Goal: Transaction & Acquisition: Purchase product/service

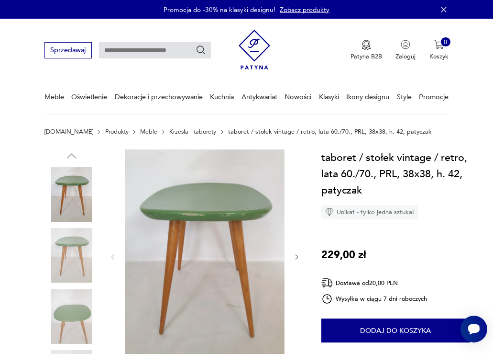
click at [121, 264] on div at bounding box center [204, 256] width 191 height 215
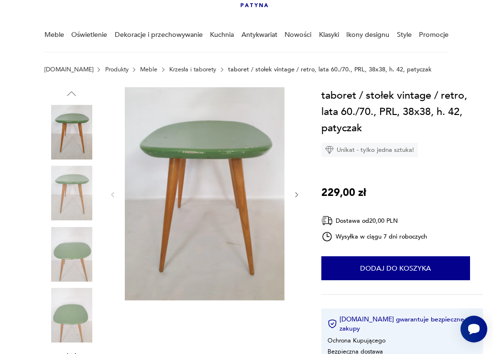
scroll to position [55, 0]
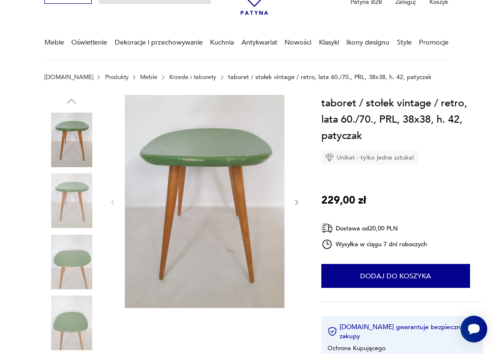
click at [71, 199] on img at bounding box center [72, 200] width 55 height 55
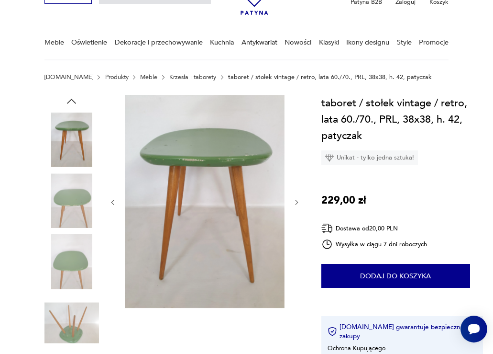
click at [74, 224] on img at bounding box center [72, 200] width 55 height 55
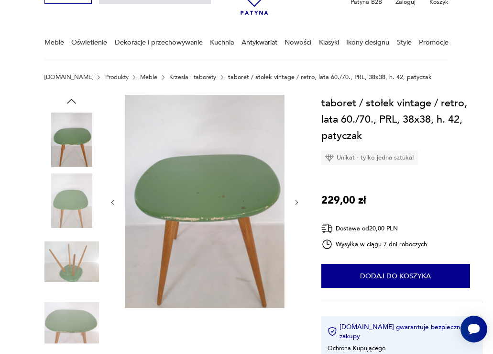
click at [71, 214] on img at bounding box center [72, 200] width 55 height 55
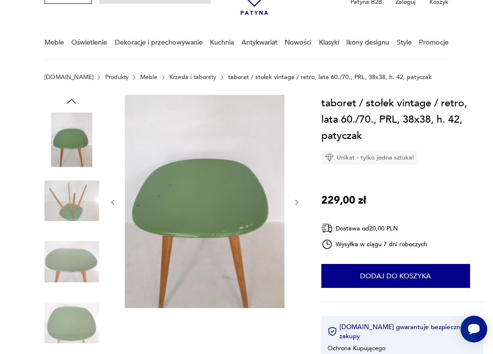
click at [74, 249] on img at bounding box center [72, 261] width 55 height 55
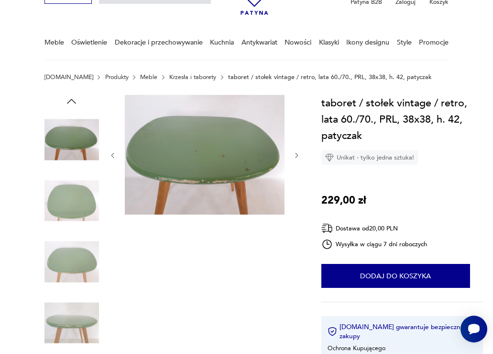
click at [179, 77] on link "Krzesła i taborety" at bounding box center [192, 77] width 47 height 7
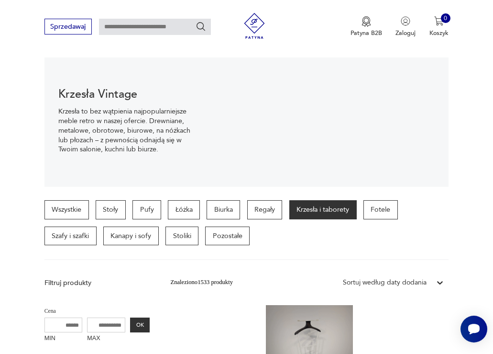
scroll to position [91, 0]
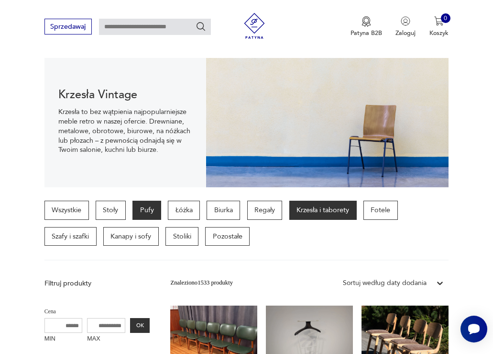
click at [150, 211] on p "Pufy" at bounding box center [147, 209] width 29 height 19
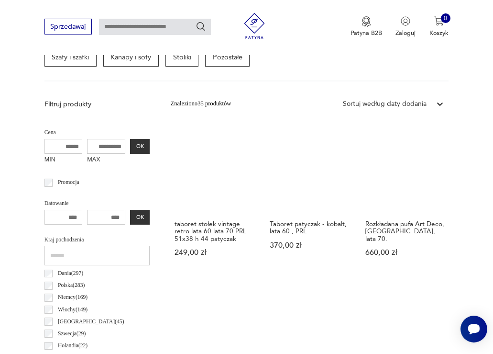
scroll to position [274, 0]
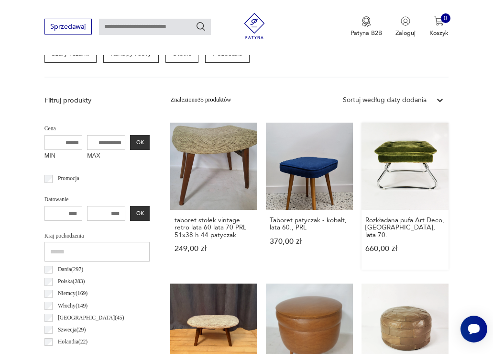
click at [407, 157] on link "Rozkładana pufa Art Deco, [GEOGRAPHIC_DATA], lata 70. 660,00 zł" at bounding box center [405, 196] width 87 height 147
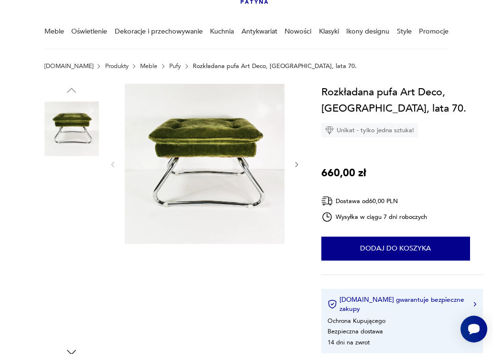
scroll to position [62, 0]
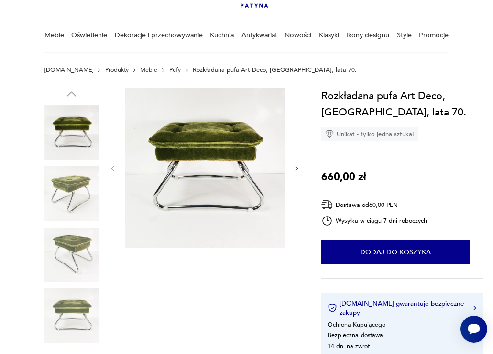
click at [197, 168] on img at bounding box center [205, 168] width 160 height 160
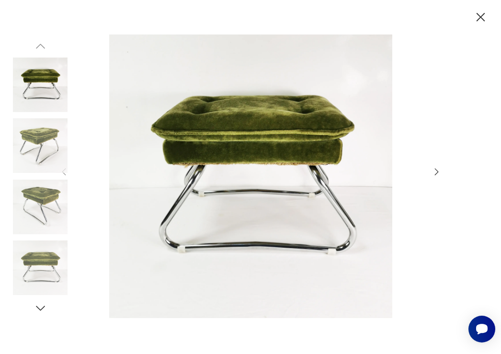
click at [435, 172] on icon "button" at bounding box center [436, 172] width 11 height 11
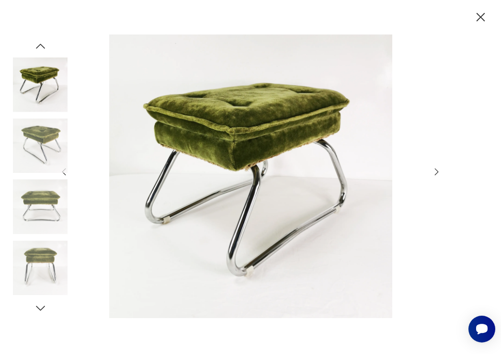
click at [435, 172] on icon "button" at bounding box center [436, 172] width 11 height 11
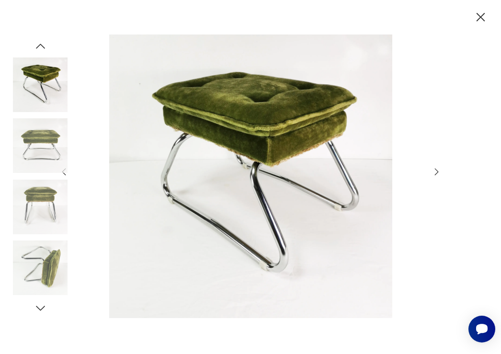
click at [435, 172] on icon "button" at bounding box center [436, 172] width 11 height 11
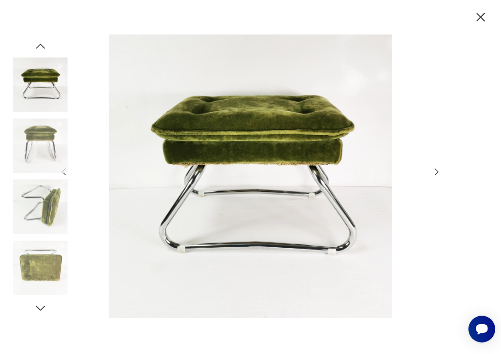
click at [435, 172] on icon "button" at bounding box center [436, 172] width 11 height 11
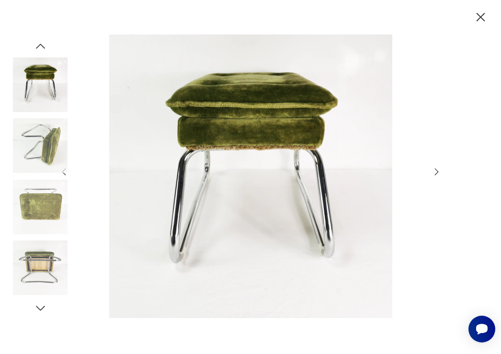
click at [435, 172] on icon "button" at bounding box center [436, 172] width 11 height 11
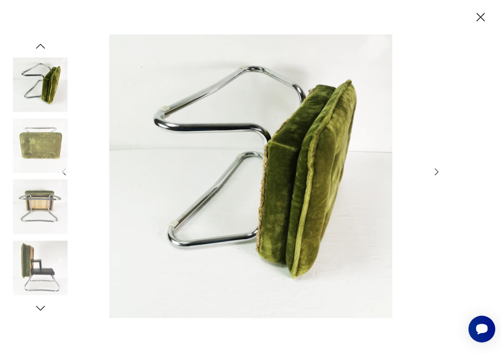
click at [435, 172] on icon "button" at bounding box center [436, 172] width 11 height 11
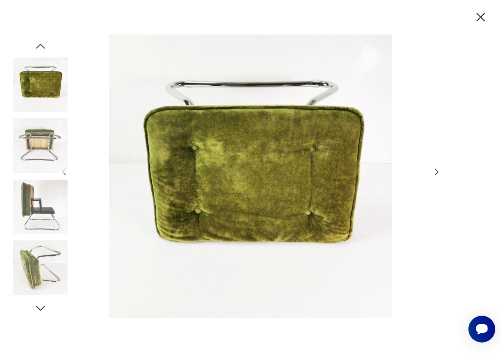
click at [435, 172] on icon "button" at bounding box center [436, 172] width 11 height 11
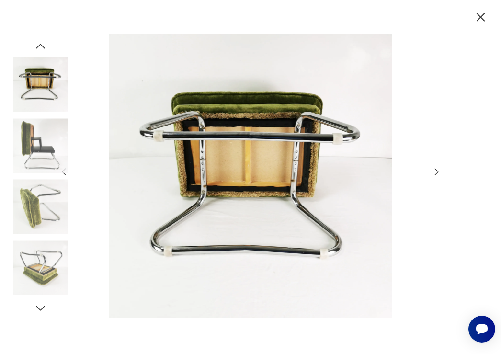
click at [435, 172] on icon "button" at bounding box center [436, 172] width 11 height 11
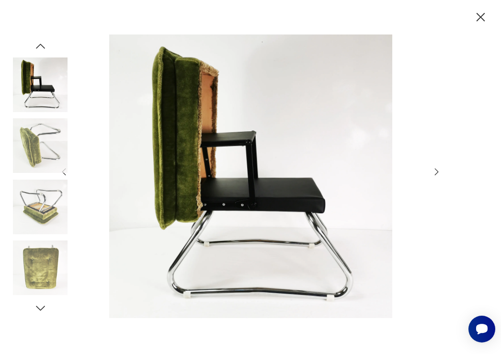
click at [435, 172] on icon "button" at bounding box center [436, 172] width 11 height 11
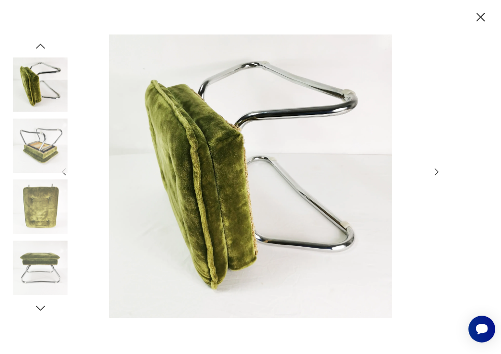
click at [435, 172] on icon "button" at bounding box center [436, 172] width 11 height 11
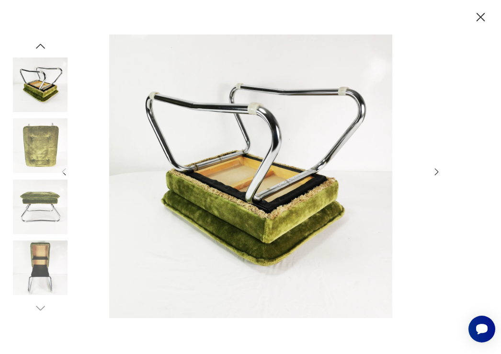
click at [435, 172] on icon "button" at bounding box center [436, 172] width 11 height 11
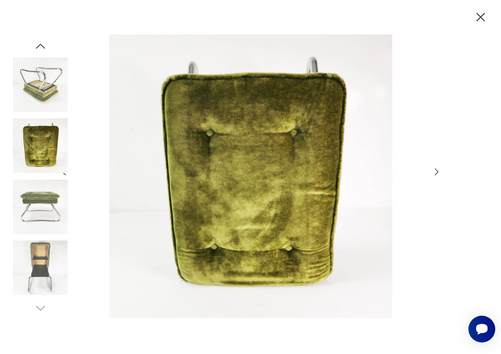
click at [435, 172] on icon "button" at bounding box center [436, 172] width 11 height 11
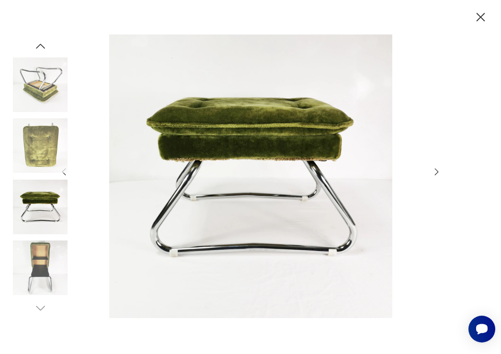
click at [481, 17] on icon "button" at bounding box center [480, 17] width 15 height 15
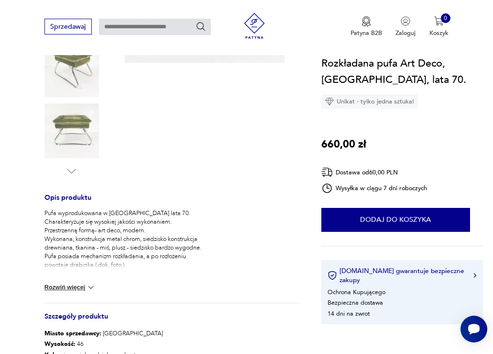
scroll to position [249, 0]
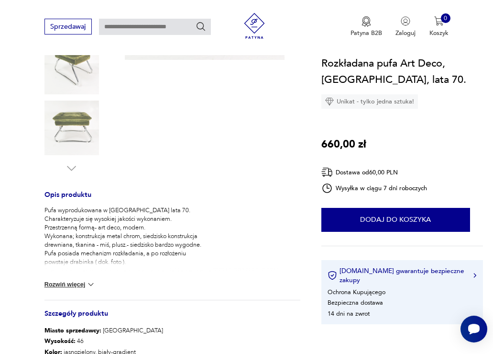
click at [91, 283] on img at bounding box center [91, 284] width 10 height 10
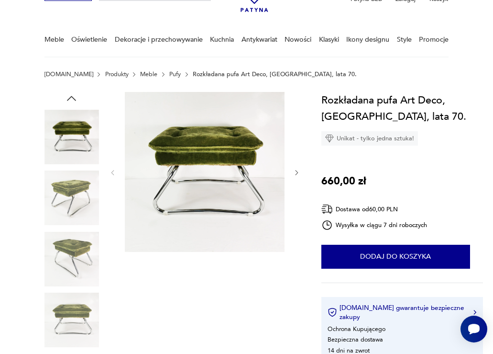
scroll to position [41, 0]
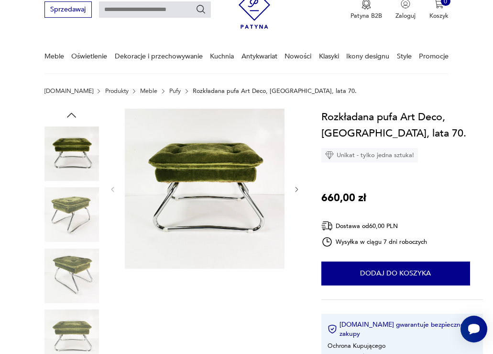
click at [81, 156] on img at bounding box center [72, 153] width 55 height 55
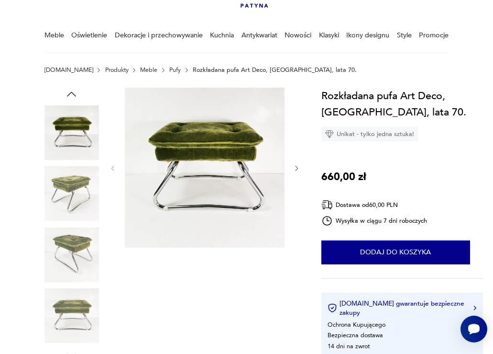
scroll to position [61, 0]
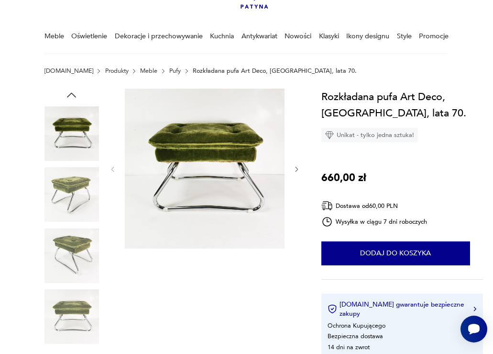
click at [67, 254] on img at bounding box center [72, 255] width 55 height 55
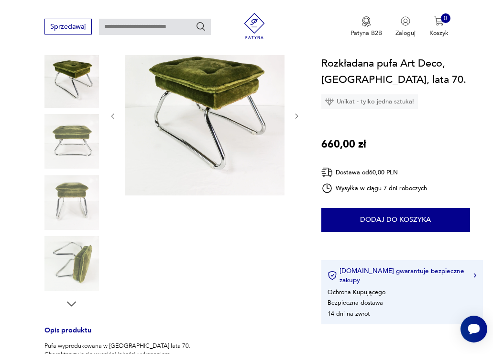
scroll to position [114, 0]
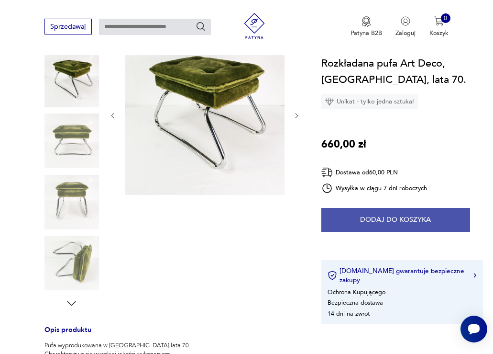
click at [381, 215] on button "Dodaj do koszyka" at bounding box center [396, 220] width 149 height 24
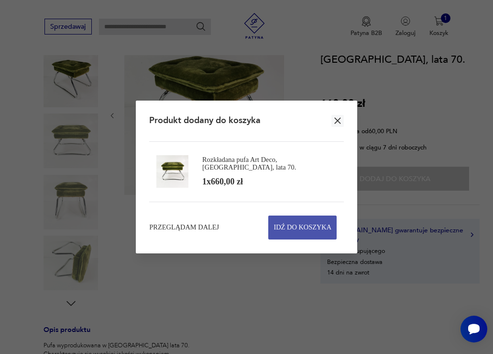
click at [298, 223] on span "Idź do koszyka" at bounding box center [303, 227] width 58 height 23
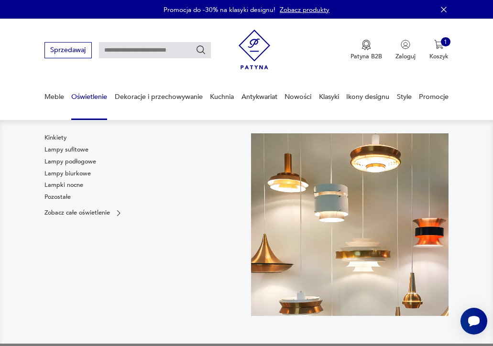
click at [102, 96] on link "Oświetlenie" at bounding box center [89, 96] width 36 height 33
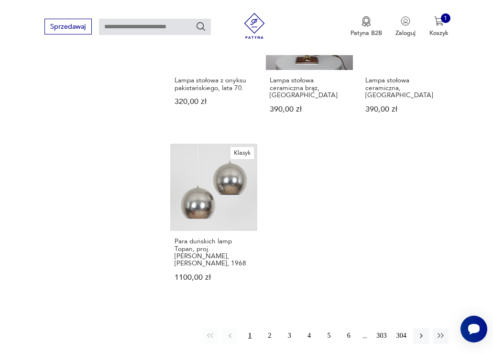
scroll to position [1088, 0]
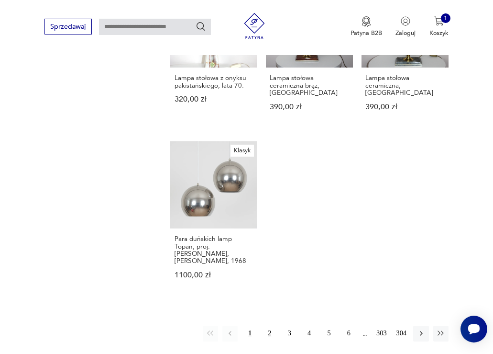
click at [270, 325] on button "2" at bounding box center [269, 332] width 15 height 15
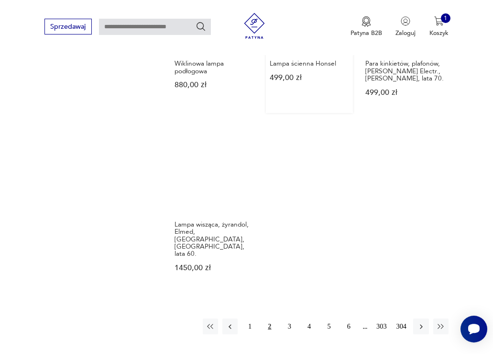
scroll to position [1073, 0]
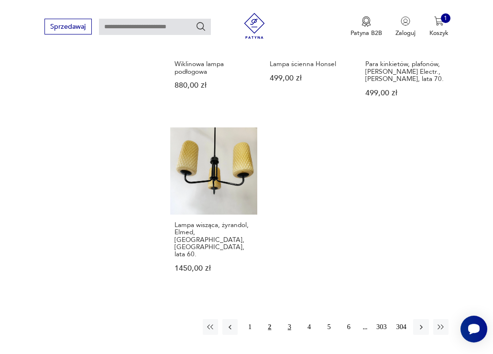
click at [290, 319] on button "3" at bounding box center [289, 326] width 15 height 15
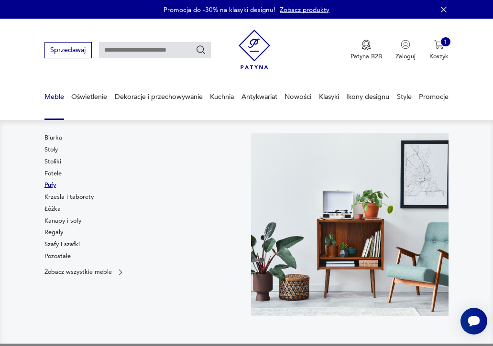
click at [52, 184] on link "Pufy" at bounding box center [50, 185] width 11 height 9
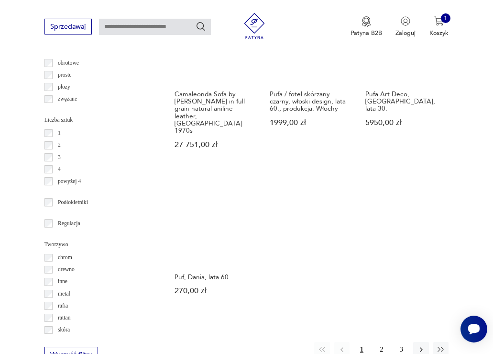
scroll to position [1058, 0]
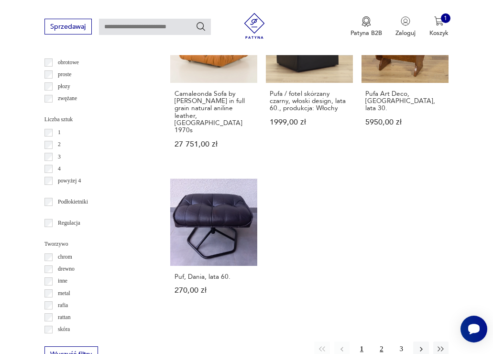
click at [382, 341] on button "2" at bounding box center [381, 348] width 15 height 15
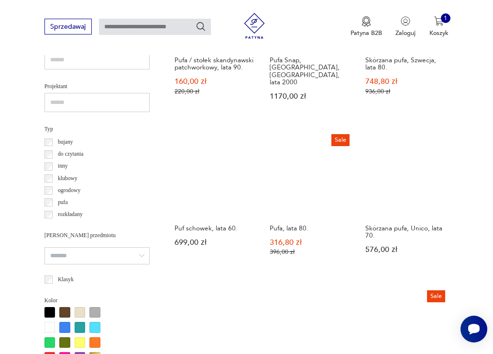
scroll to position [593, 0]
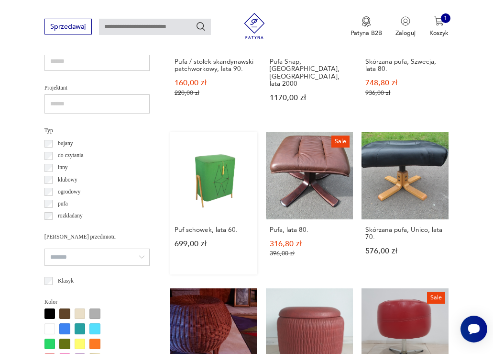
click at [222, 181] on link "Puf schowek, lata 60. 699,00 zł" at bounding box center [213, 203] width 87 height 142
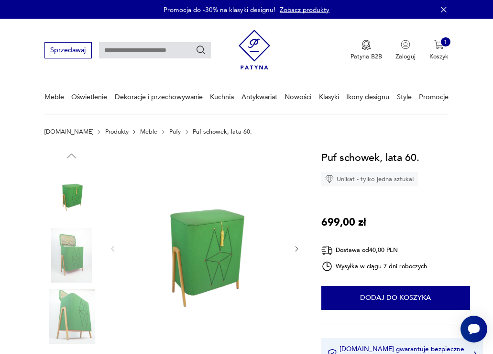
click at [296, 249] on icon "button" at bounding box center [296, 248] width 7 height 7
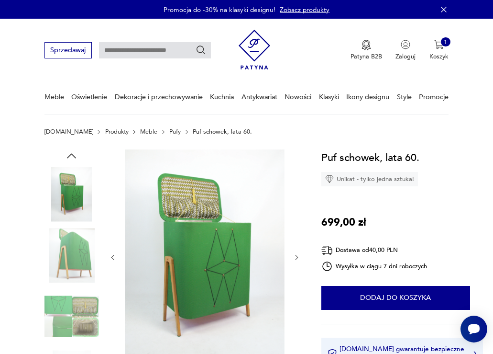
click at [296, 249] on div at bounding box center [204, 257] width 191 height 216
click at [296, 259] on icon "button" at bounding box center [297, 257] width 3 height 5
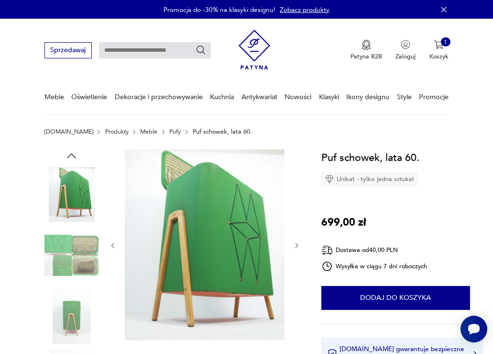
click at [296, 259] on div at bounding box center [204, 245] width 191 height 192
click at [297, 243] on icon "button" at bounding box center [296, 245] width 7 height 7
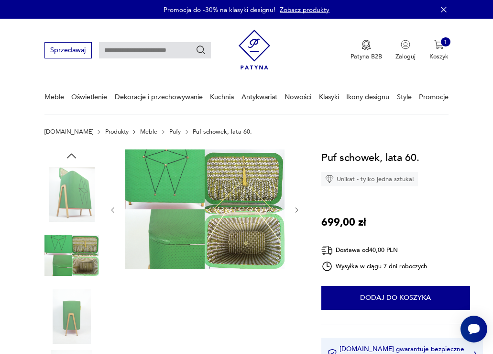
click at [298, 207] on icon "button" at bounding box center [296, 209] width 7 height 7
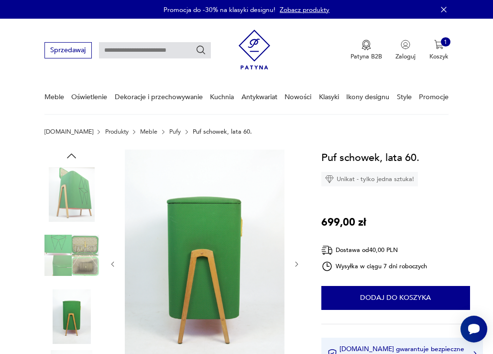
click at [298, 207] on div at bounding box center [204, 264] width 191 height 230
click at [296, 263] on icon "button" at bounding box center [296, 263] width 7 height 7
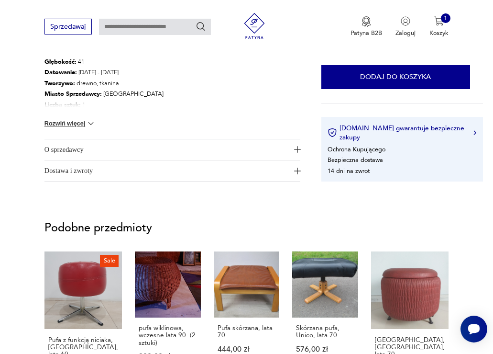
scroll to position [541, 0]
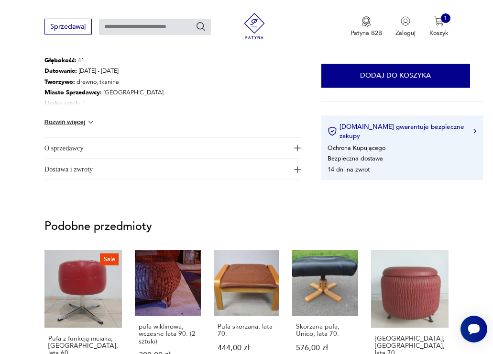
click at [275, 221] on section "Podobne przedmioty Sale Pufa z funkcją niciaka, [GEOGRAPHIC_DATA], lata 60. 280…" at bounding box center [246, 318] width 493 height 236
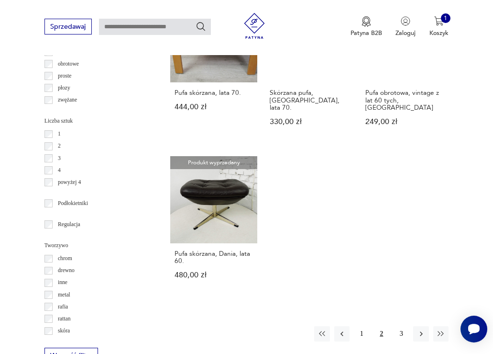
scroll to position [1073, 0]
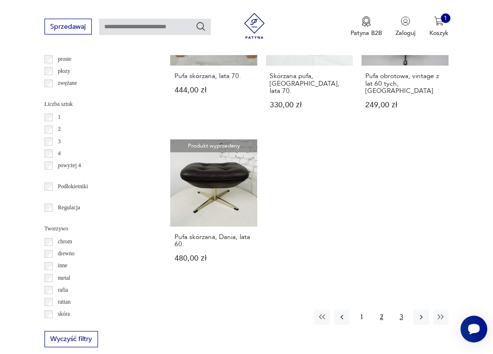
click at [399, 309] on button "3" at bounding box center [401, 316] width 15 height 15
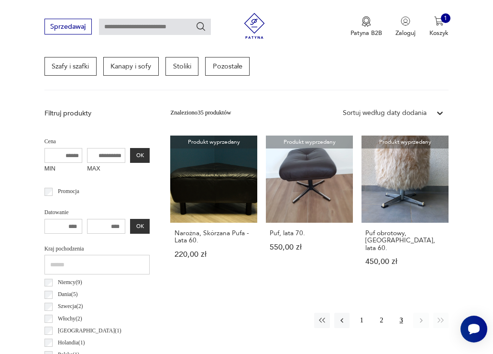
scroll to position [264, 0]
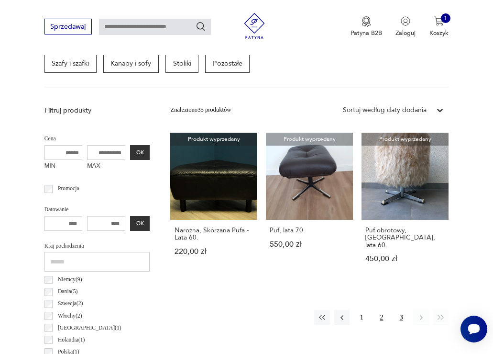
click at [381, 310] on button "2" at bounding box center [381, 317] width 15 height 15
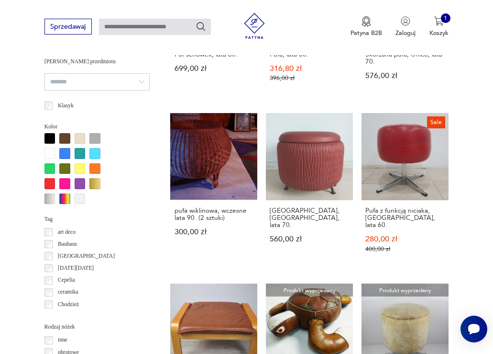
scroll to position [769, 0]
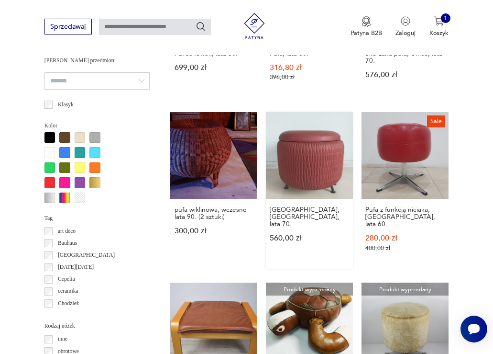
click at [316, 152] on link "[GEOGRAPHIC_DATA], [GEOGRAPHIC_DATA], lata 70. 560,00 zł" at bounding box center [309, 190] width 87 height 157
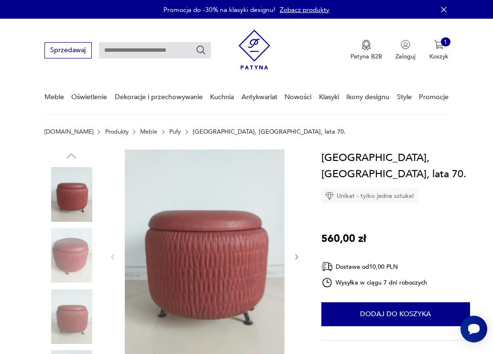
click at [297, 256] on icon "button" at bounding box center [296, 256] width 7 height 7
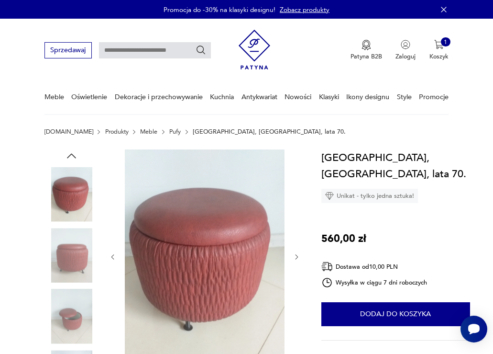
click at [297, 256] on icon "button" at bounding box center [296, 256] width 7 height 7
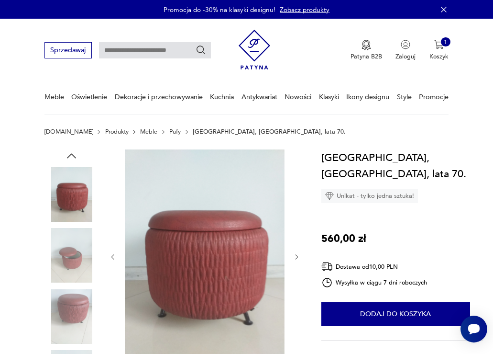
click at [297, 256] on icon "button" at bounding box center [296, 256] width 7 height 7
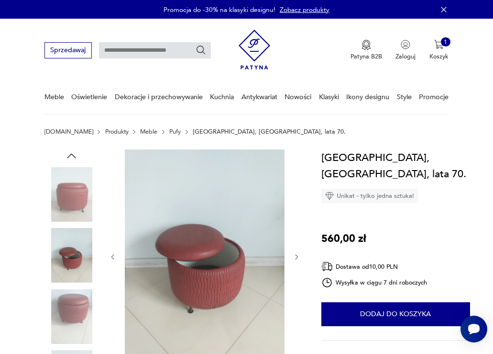
click at [297, 256] on icon "button" at bounding box center [296, 256] width 7 height 7
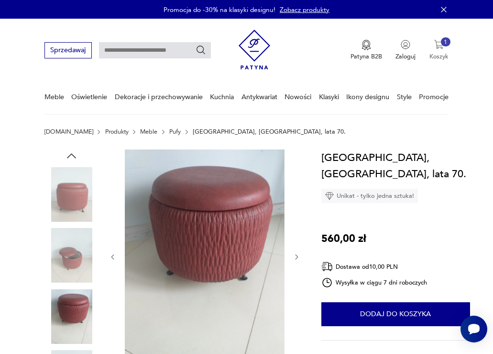
click at [444, 53] on p "Koszyk" at bounding box center [439, 56] width 19 height 9
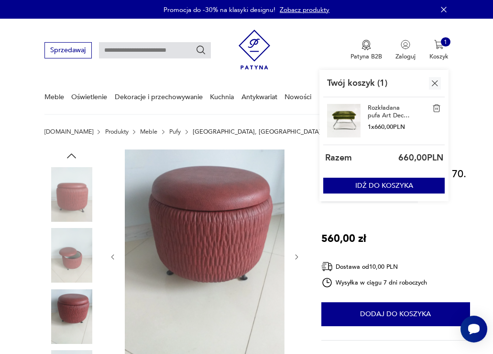
click at [347, 117] on img at bounding box center [343, 120] width 33 height 33
click at [377, 182] on button "IDŹ DO KOSZYKA" at bounding box center [384, 186] width 122 height 16
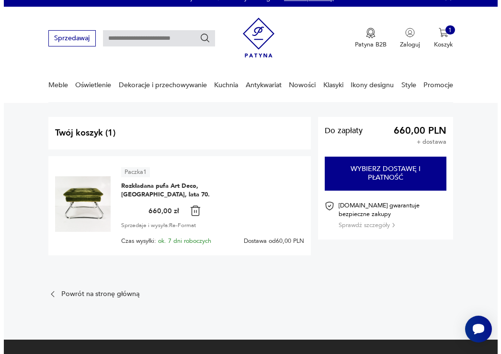
scroll to position [18, 0]
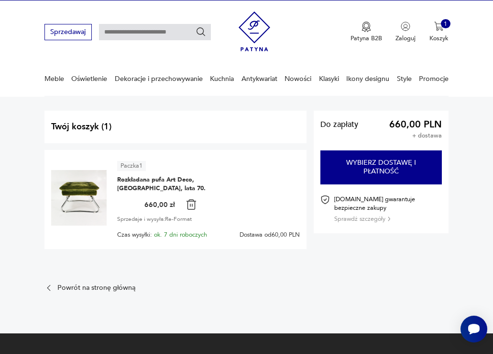
click at [85, 193] on img at bounding box center [79, 198] width 56 height 56
click at [133, 181] on span "Rozkładana pufa Art Deco, [GEOGRAPHIC_DATA], lata 70." at bounding box center [171, 183] width 108 height 17
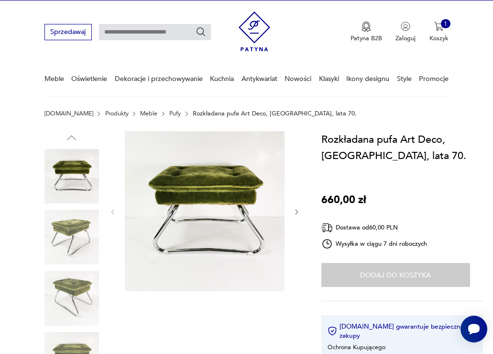
click at [296, 212] on icon "button" at bounding box center [296, 211] width 7 height 7
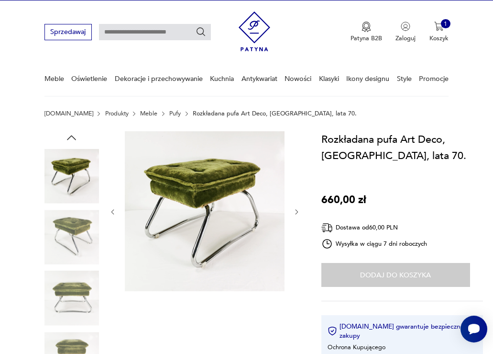
click at [296, 212] on icon "button" at bounding box center [296, 211] width 7 height 7
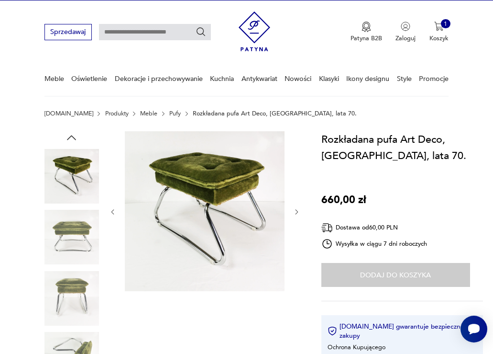
click at [296, 212] on icon "button" at bounding box center [296, 211] width 7 height 7
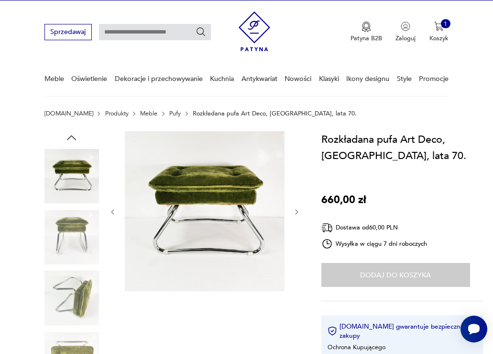
click at [296, 212] on icon "button" at bounding box center [296, 211] width 7 height 7
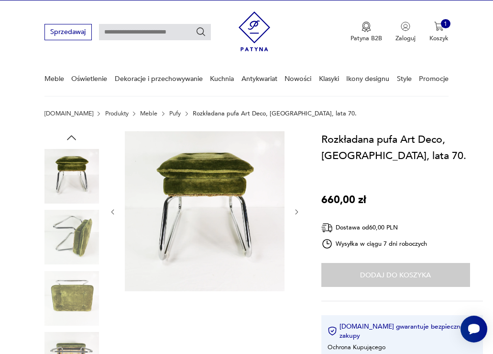
click at [299, 212] on icon "button" at bounding box center [296, 211] width 7 height 7
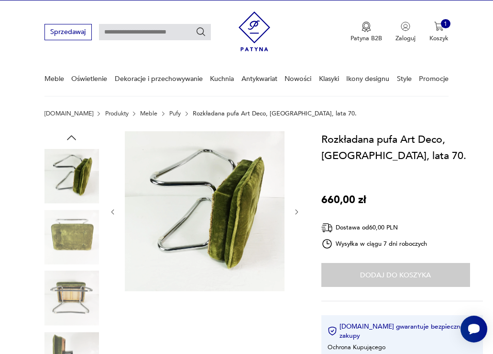
click at [299, 212] on icon "button" at bounding box center [296, 211] width 7 height 7
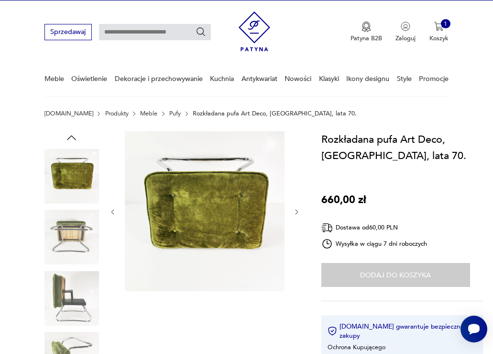
click at [299, 212] on icon "button" at bounding box center [296, 211] width 7 height 7
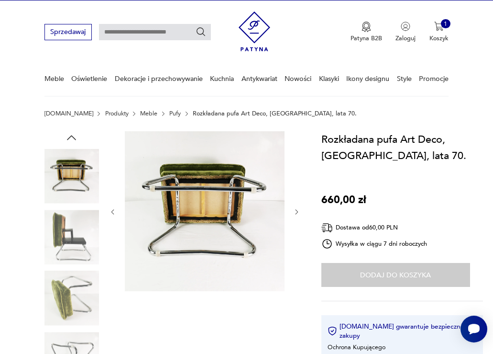
click at [299, 212] on icon "button" at bounding box center [296, 211] width 7 height 7
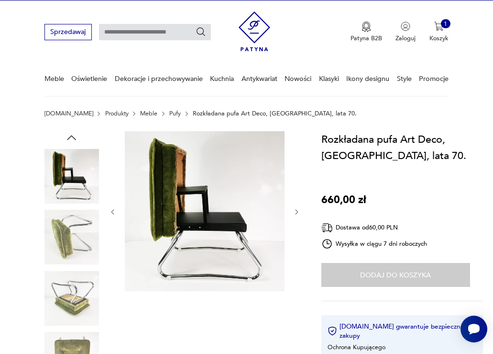
click at [299, 212] on icon "button" at bounding box center [296, 211] width 7 height 7
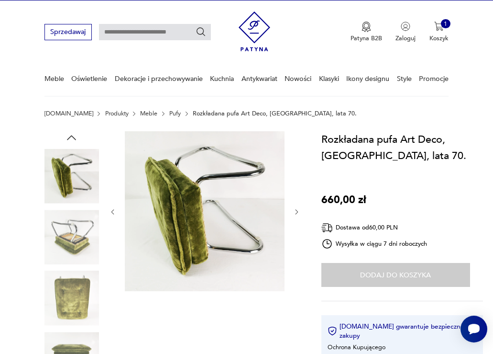
click at [71, 234] on img at bounding box center [72, 237] width 55 height 55
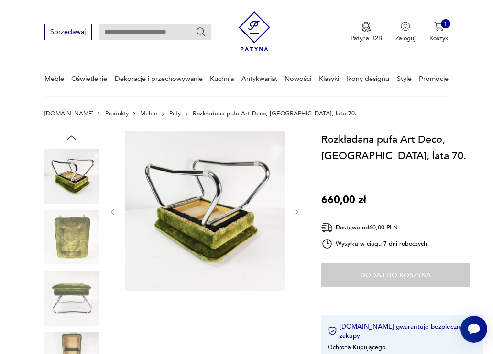
click at [212, 232] on img at bounding box center [205, 211] width 160 height 160
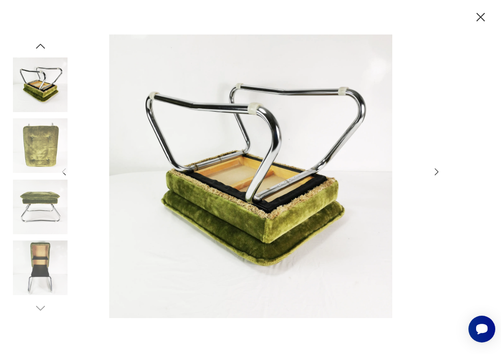
click at [276, 223] on img at bounding box center [250, 175] width 345 height 283
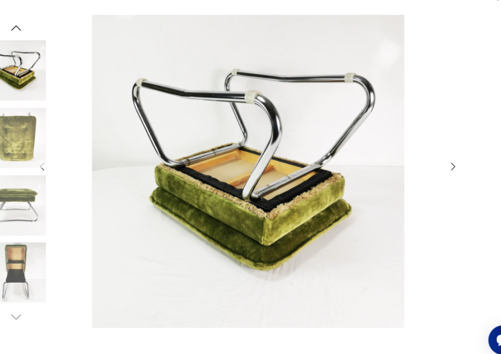
click at [435, 171] on icon "button" at bounding box center [436, 172] width 11 height 11
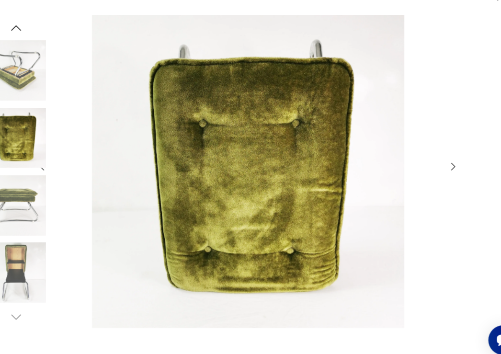
click at [435, 171] on icon "button" at bounding box center [436, 172] width 11 height 11
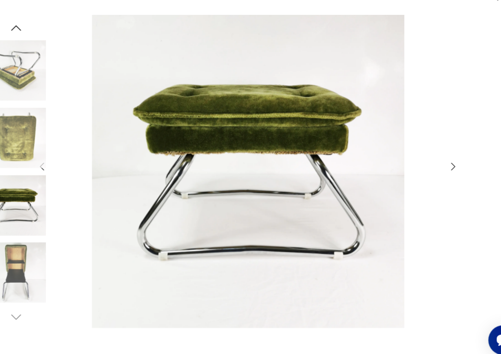
click at [435, 171] on icon "button" at bounding box center [436, 172] width 11 height 11
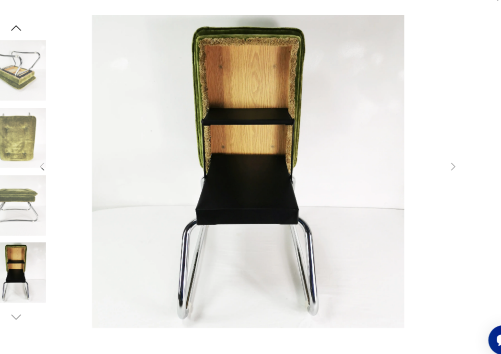
click at [64, 171] on img at bounding box center [40, 145] width 55 height 55
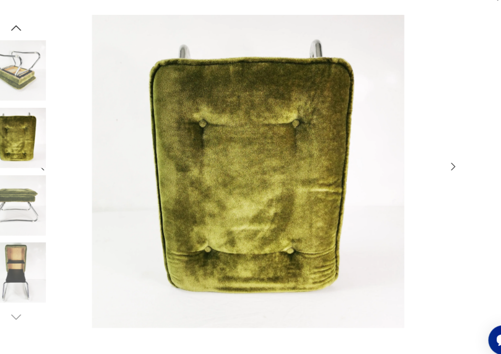
click at [64, 171] on img at bounding box center [40, 145] width 55 height 55
click at [63, 175] on div at bounding box center [40, 176] width 55 height 239
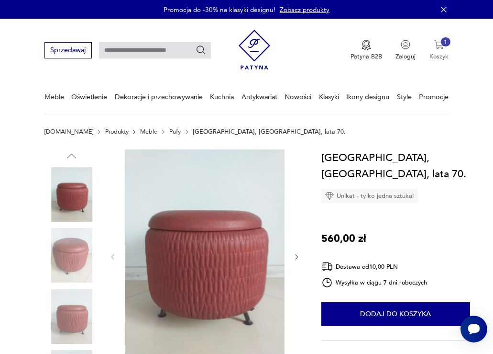
click at [438, 44] on img "button" at bounding box center [439, 45] width 10 height 10
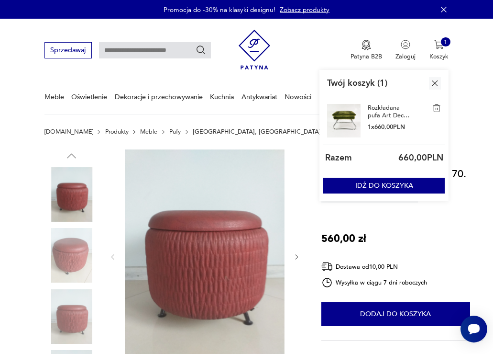
click at [345, 113] on img at bounding box center [343, 120] width 33 height 33
click at [367, 184] on button "IDŹ DO KOSZYKA" at bounding box center [384, 186] width 122 height 16
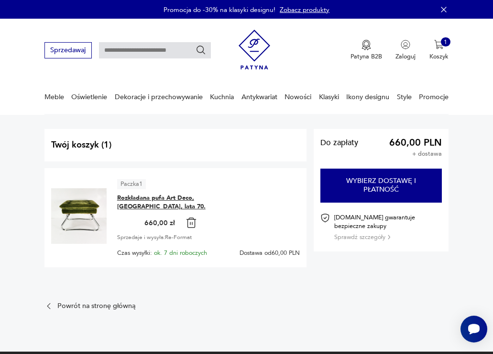
click at [162, 197] on span "Rozkładana pufa Art Deco, [GEOGRAPHIC_DATA], lata 70." at bounding box center [171, 201] width 108 height 17
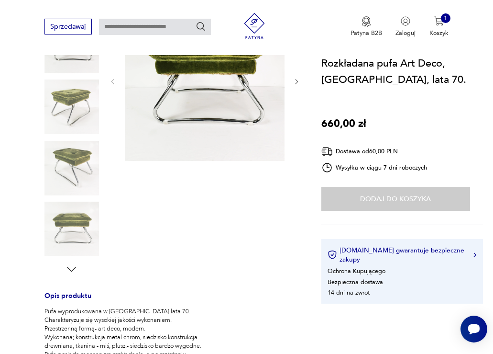
scroll to position [152, 0]
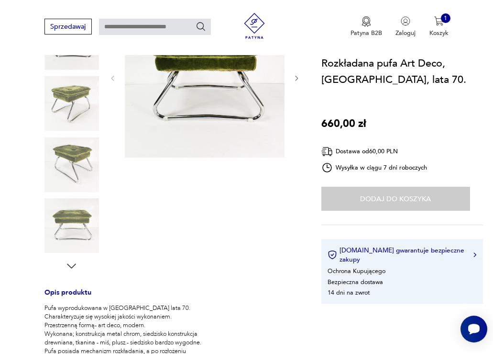
click at [379, 202] on div "Dodaj do koszyka" at bounding box center [396, 199] width 149 height 24
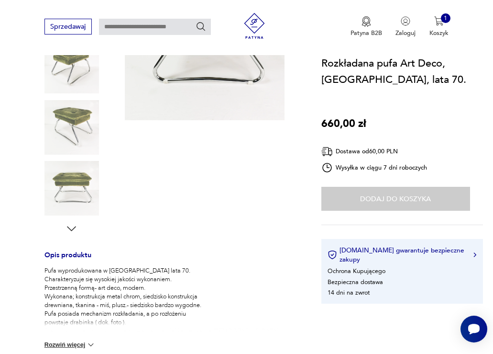
scroll to position [204, 0]
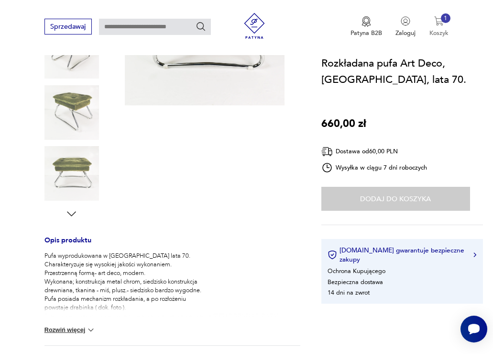
click at [435, 30] on p "Koszyk" at bounding box center [439, 33] width 19 height 9
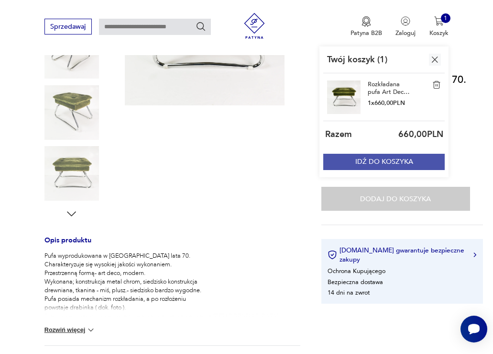
click at [407, 156] on button "IDŹ DO KOSZYKA" at bounding box center [384, 162] width 122 height 16
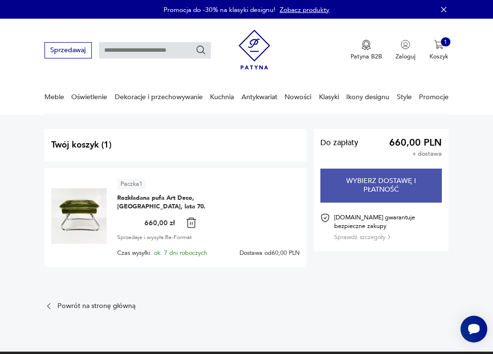
click at [394, 189] on button "Wybierz dostawę i płatność" at bounding box center [382, 184] width 122 height 33
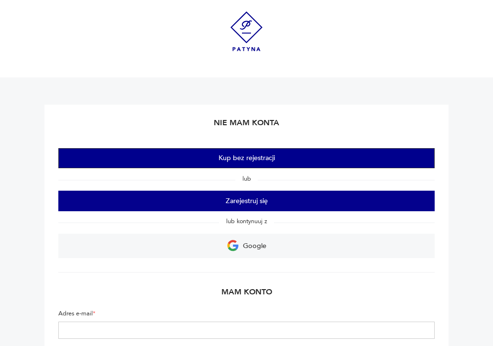
click at [374, 160] on button "Kup bez rejestracji" at bounding box center [246, 158] width 377 height 20
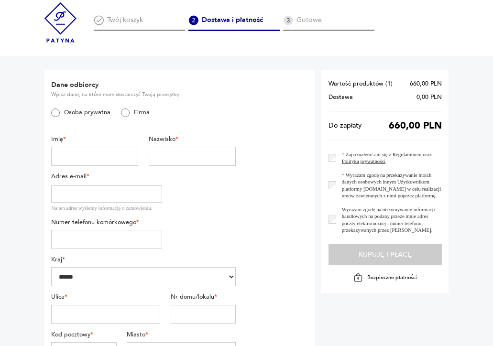
scroll to position [7, 0]
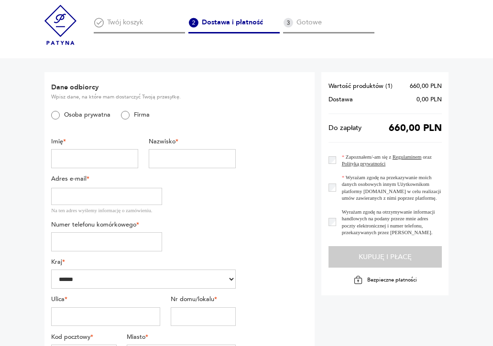
click at [375, 262] on section "Wartość produktów ( 1 ) 660,00 PLN Dostawa 0,00 PLN Do zapłaty 660,00 PLN Zapoz…" at bounding box center [385, 183] width 127 height 223
